Goal: Check status: Check status

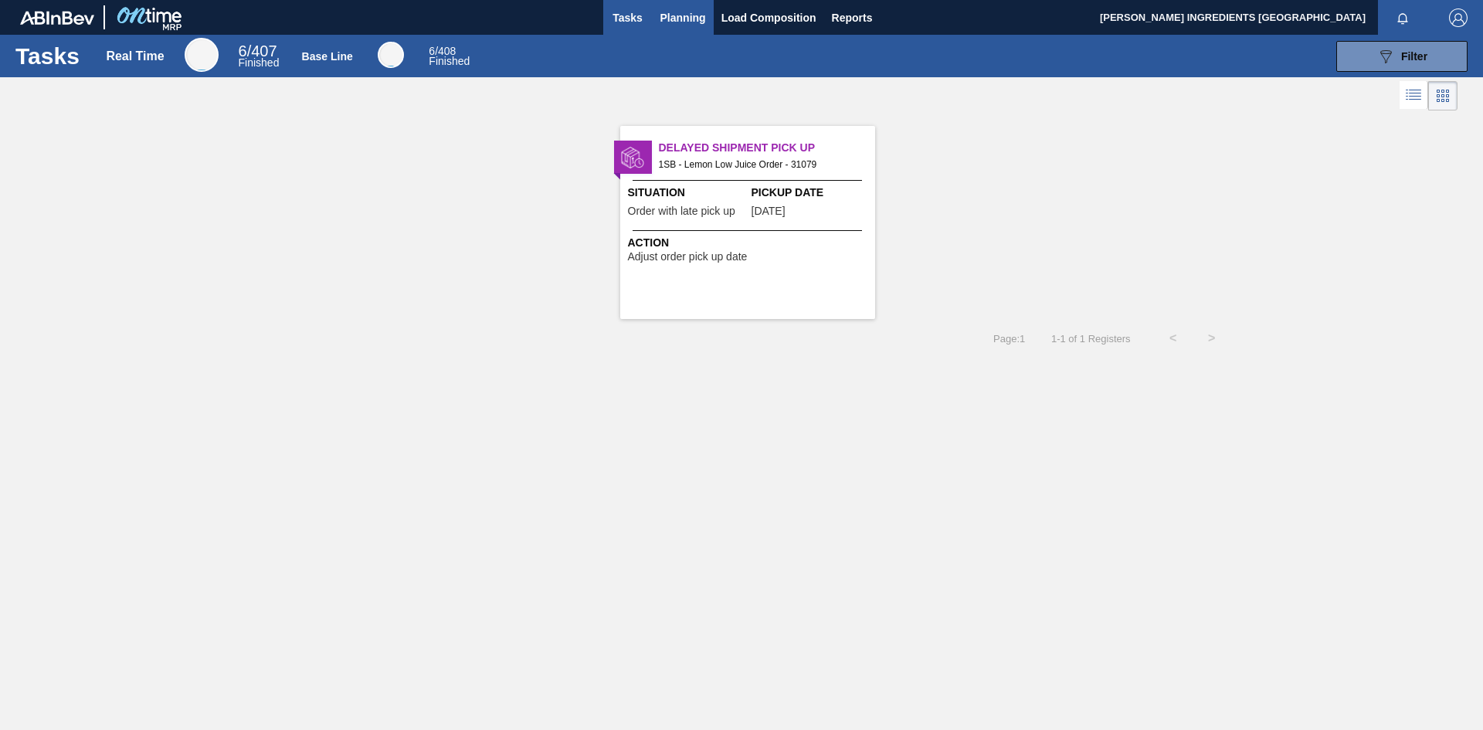
click at [688, 19] on span "Planning" at bounding box center [684, 17] width 46 height 19
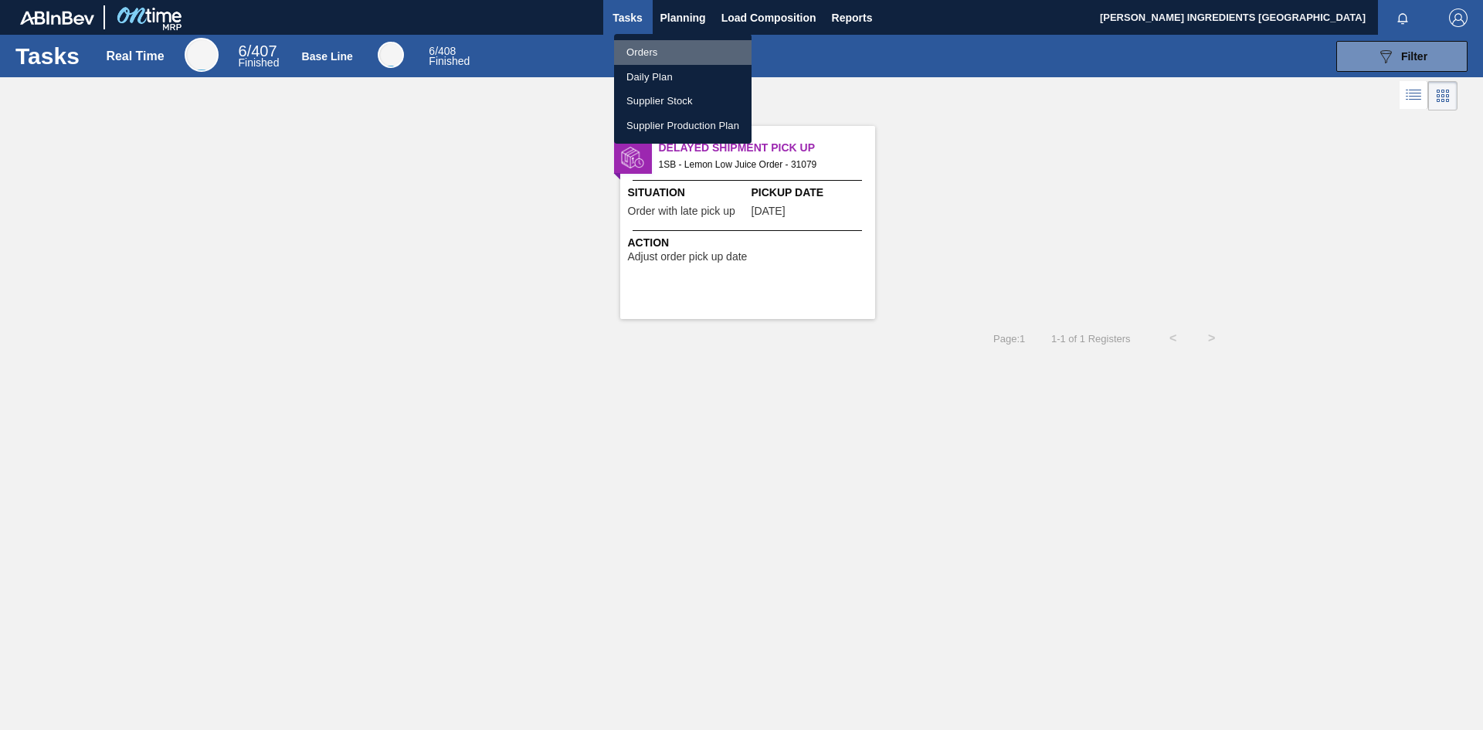
click at [647, 54] on li "Orders" at bounding box center [683, 52] width 138 height 25
